Goal: Information Seeking & Learning: Learn about a topic

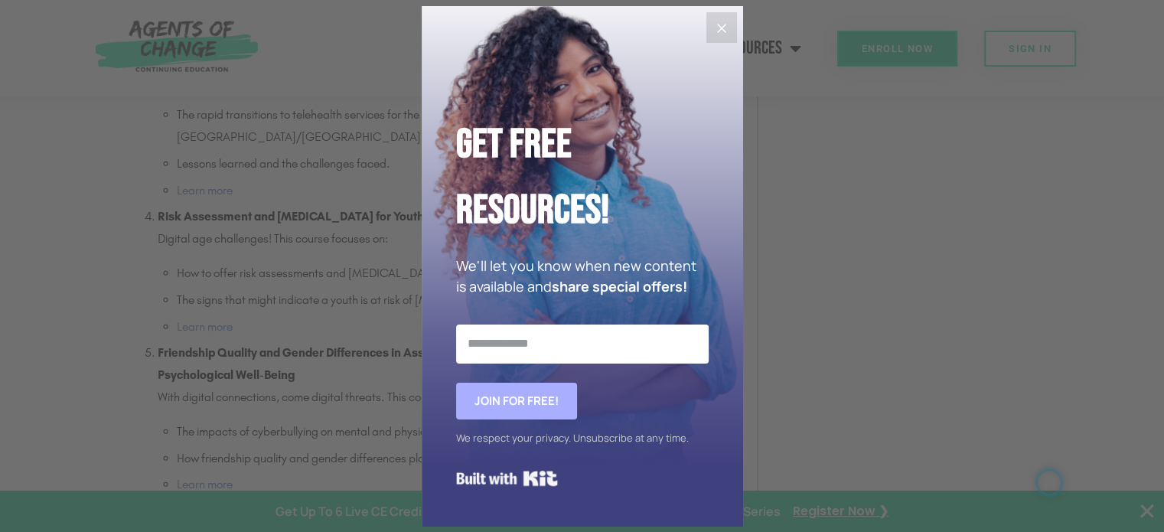
scroll to position [1378, 0]
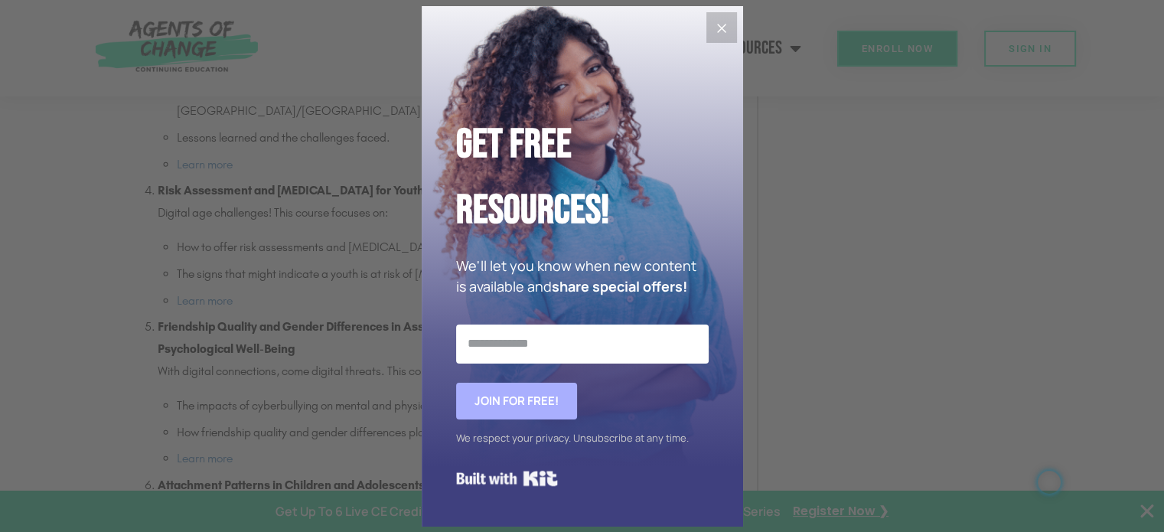
click at [735, 23] on button "Close" at bounding box center [721, 27] width 31 height 31
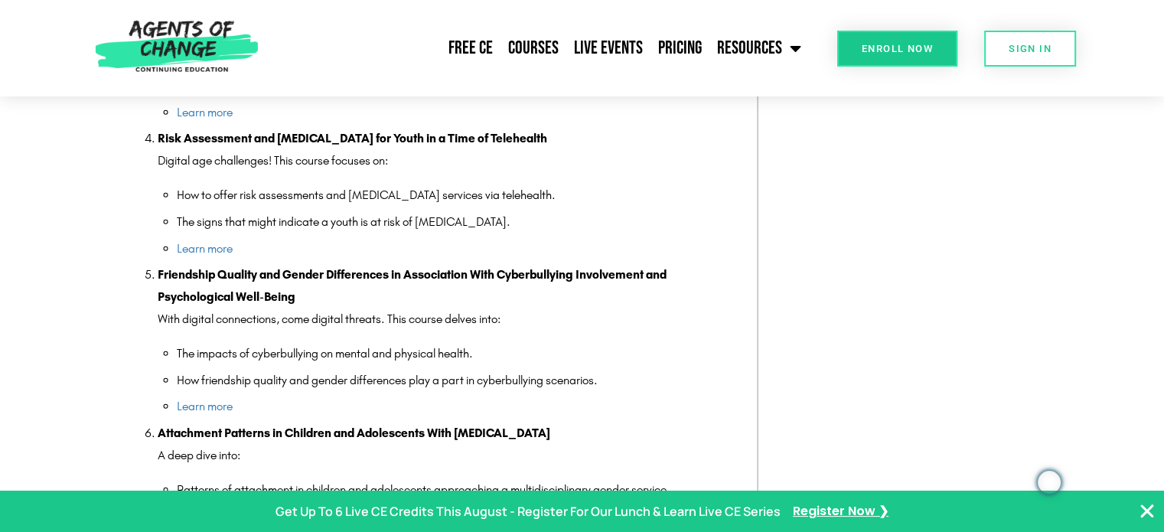
scroll to position [1454, 0]
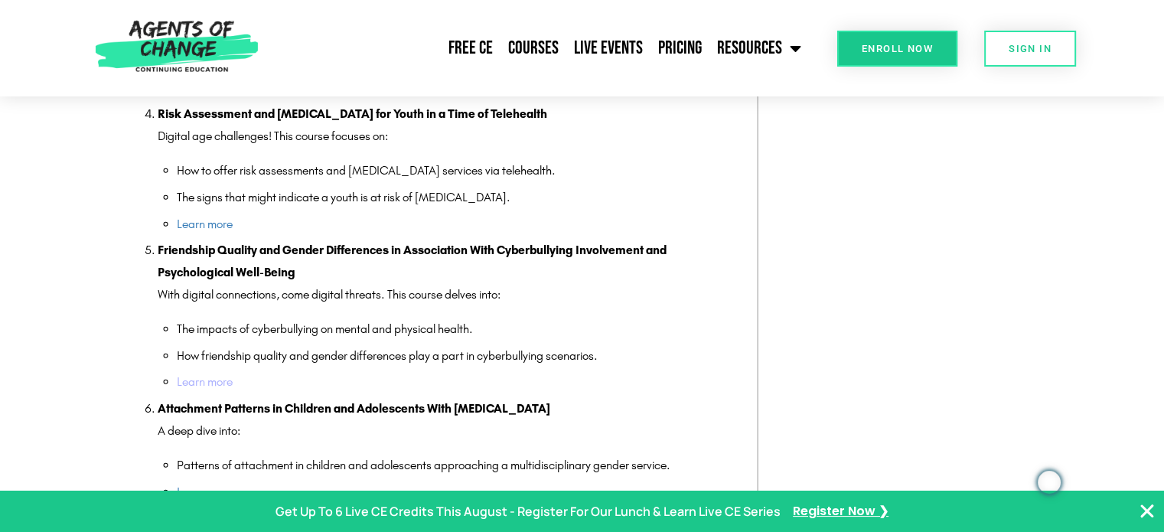
click at [208, 374] on link "Learn more" at bounding box center [205, 381] width 56 height 15
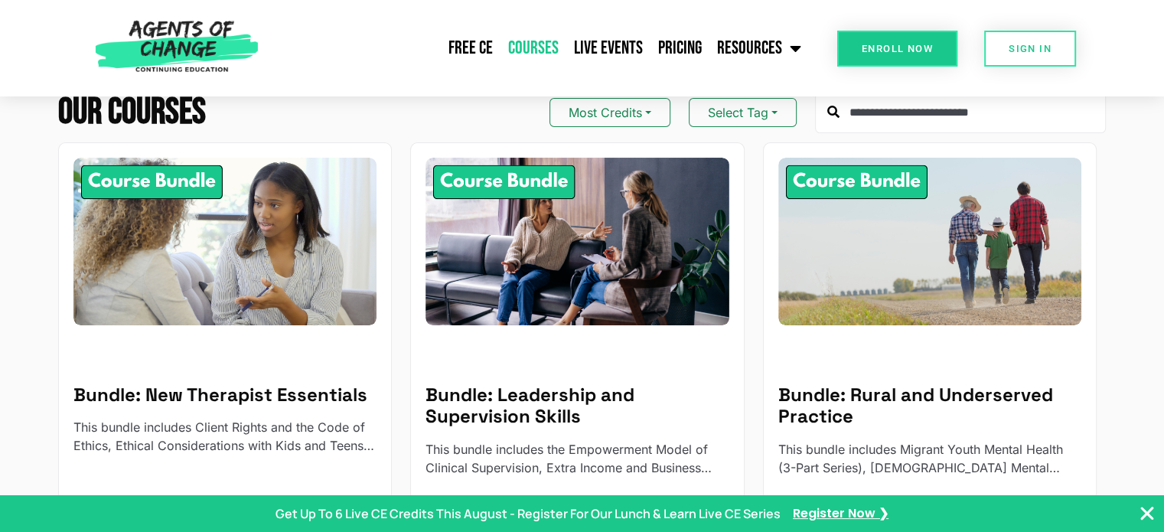
scroll to position [153, 0]
